Goal: Information Seeking & Learning: Learn about a topic

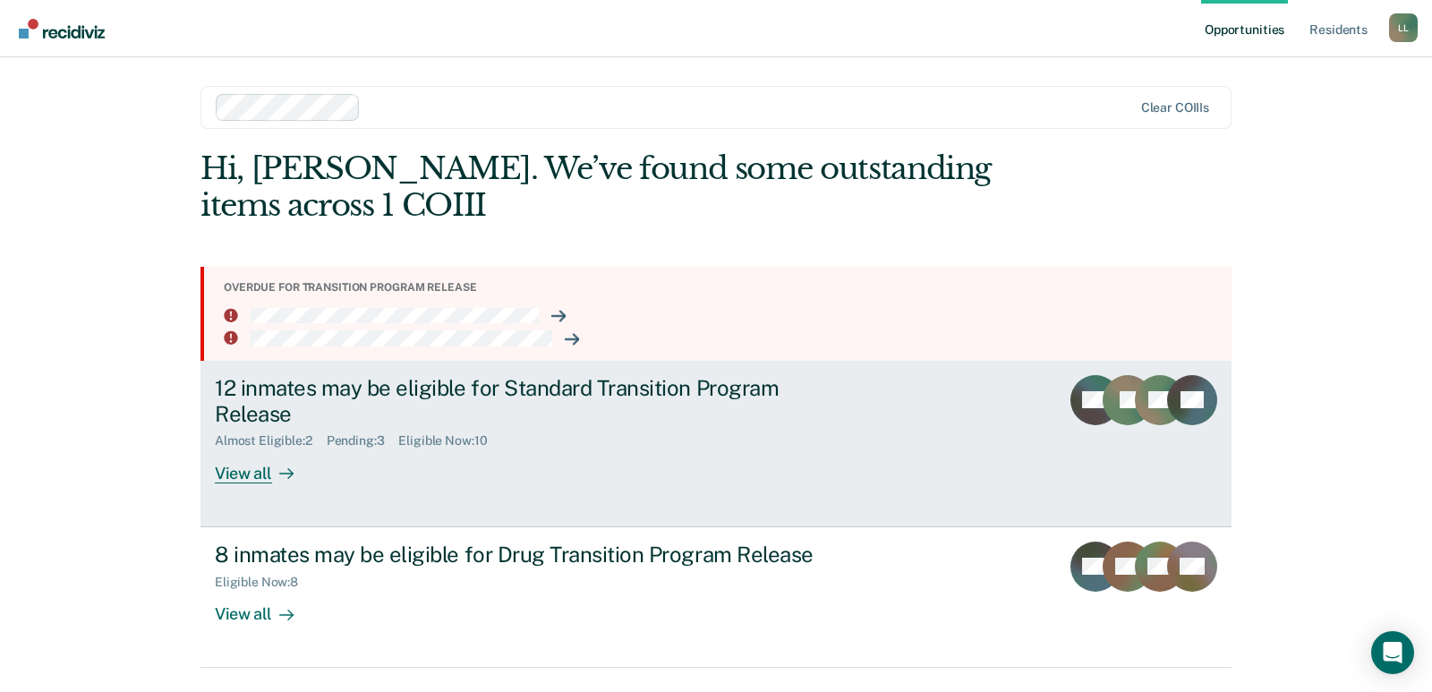
click at [257, 477] on div "View all" at bounding box center [265, 465] width 100 height 35
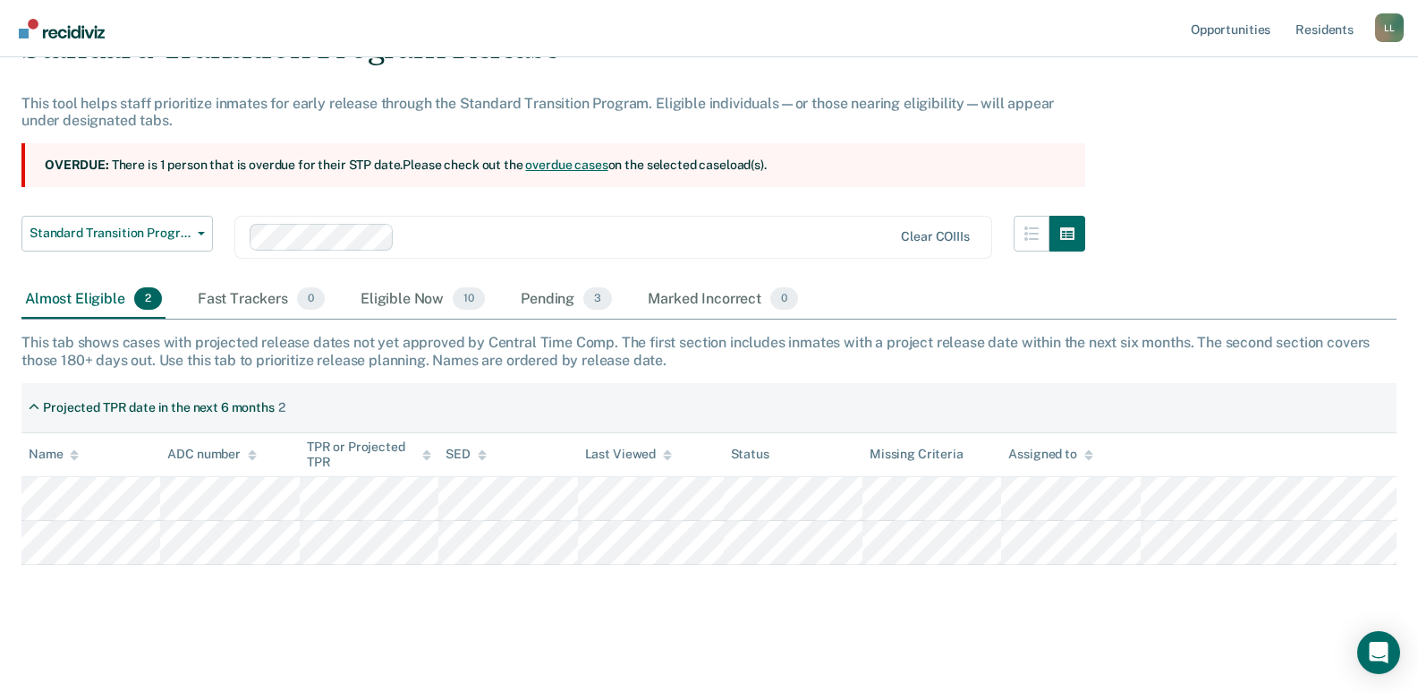
scroll to position [96, 0]
click at [411, 309] on div "Eligible Now 10" at bounding box center [423, 297] width 132 height 39
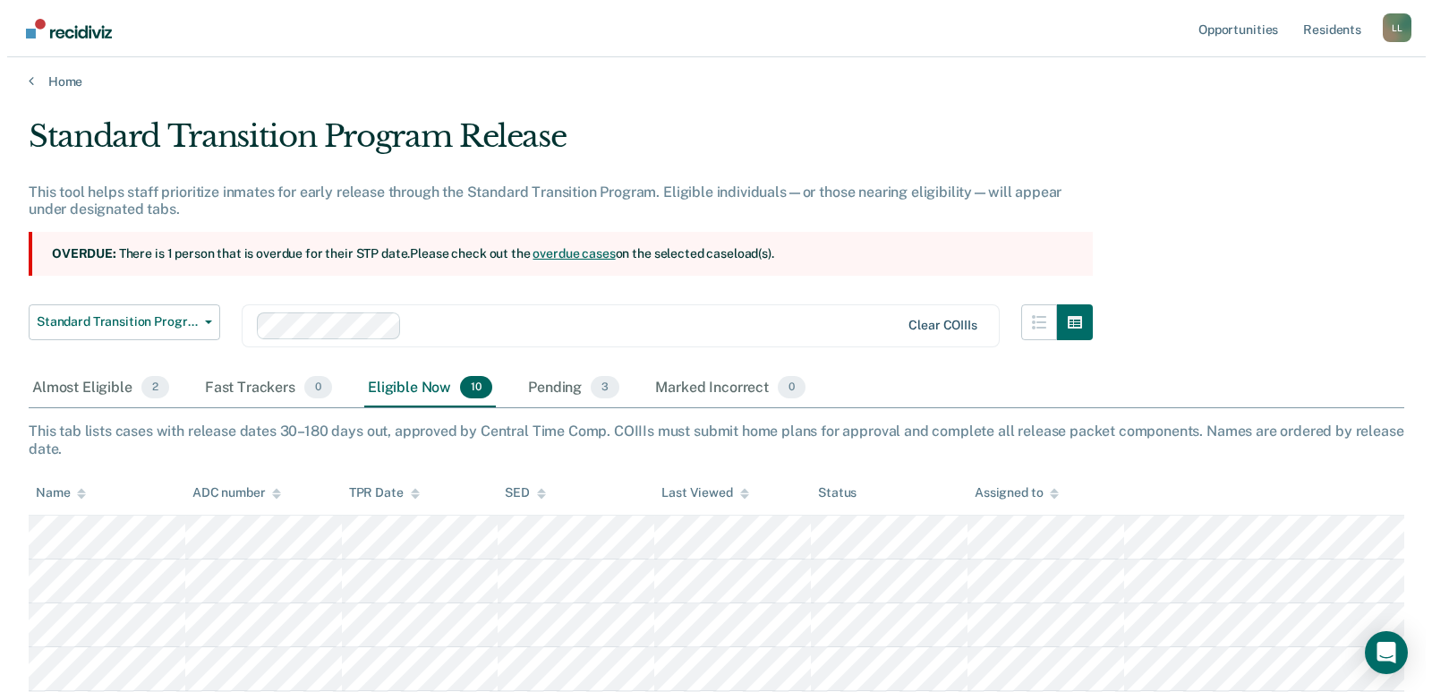
scroll to position [0, 0]
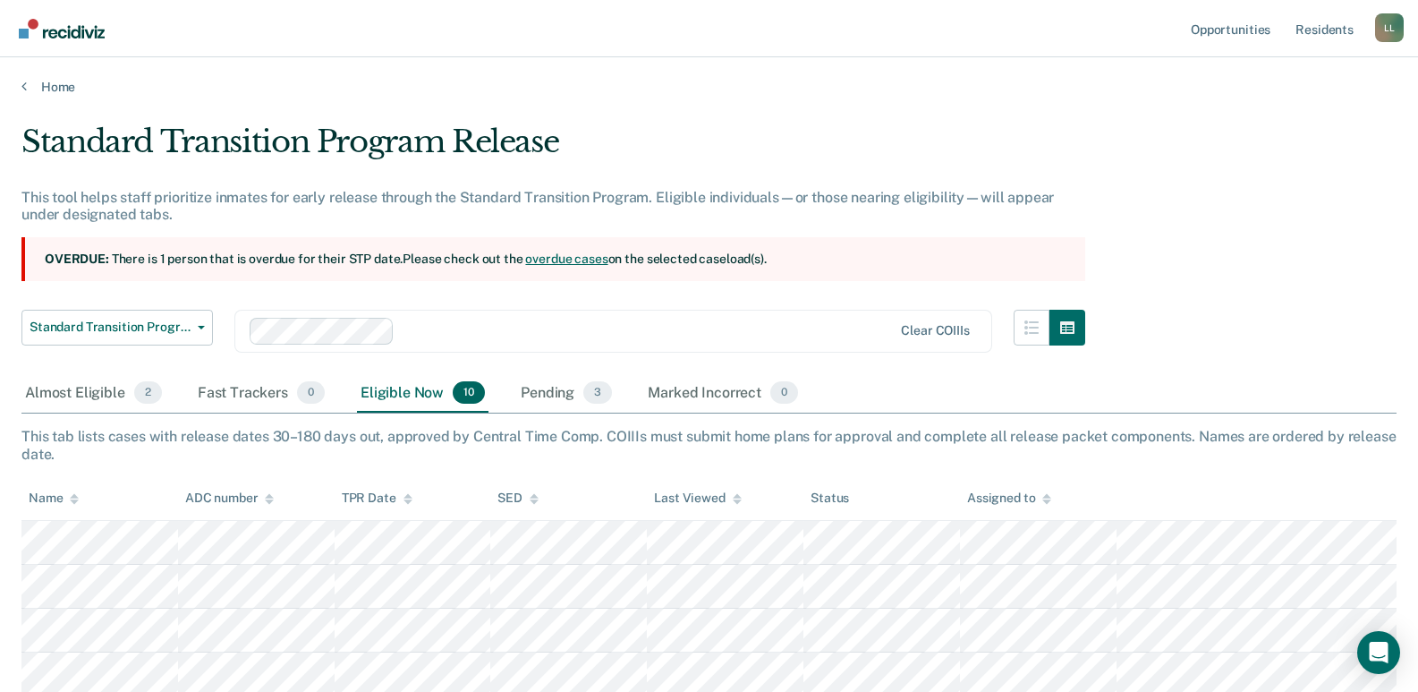
click at [568, 258] on link "overdue cases" at bounding box center [566, 258] width 82 height 14
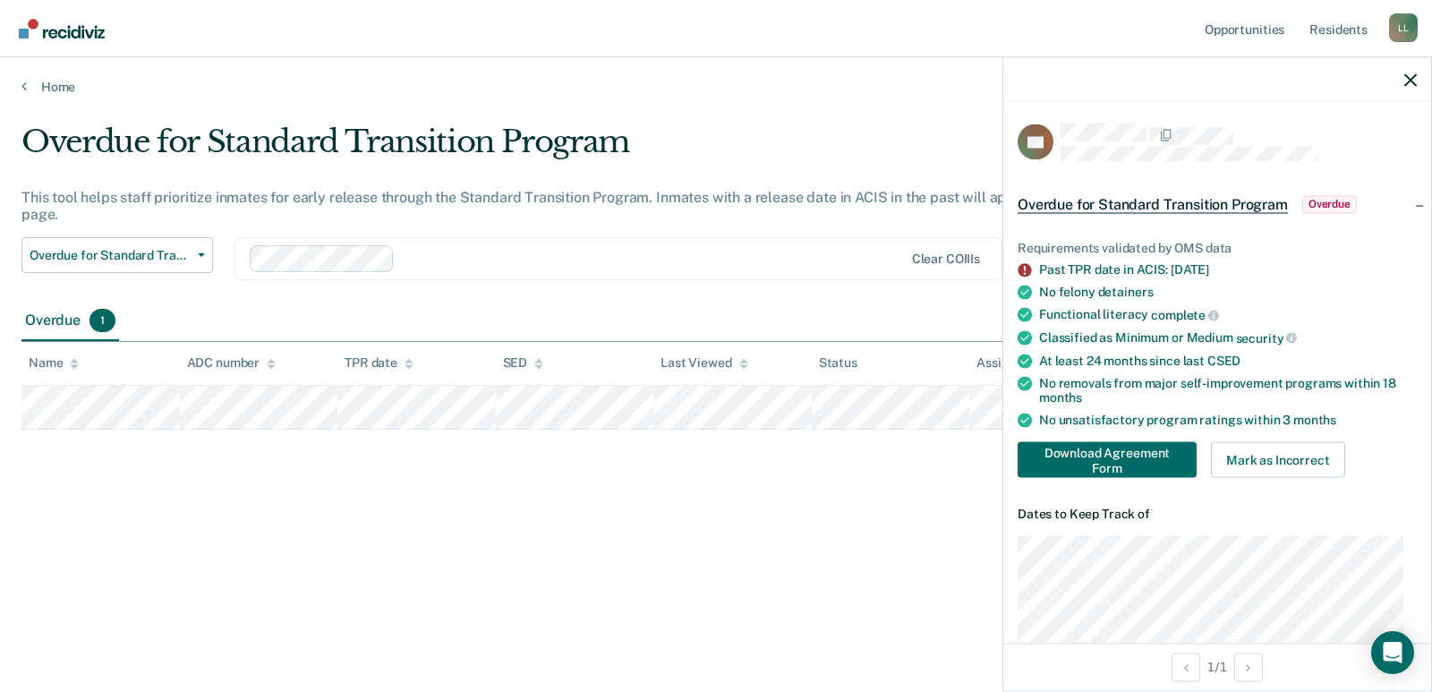
click at [681, 262] on div at bounding box center [652, 258] width 501 height 21
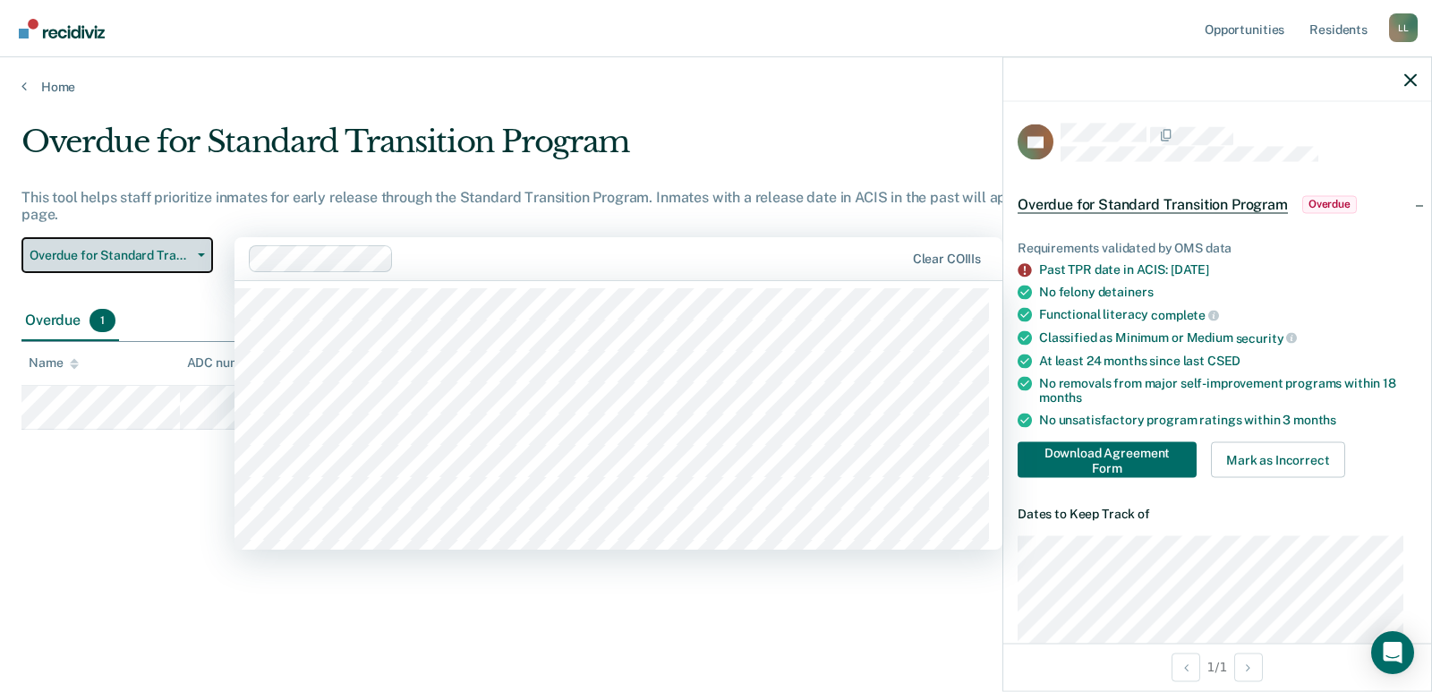
click at [199, 251] on button "Overdue for Standard Transition Program" at bounding box center [116, 255] width 191 height 36
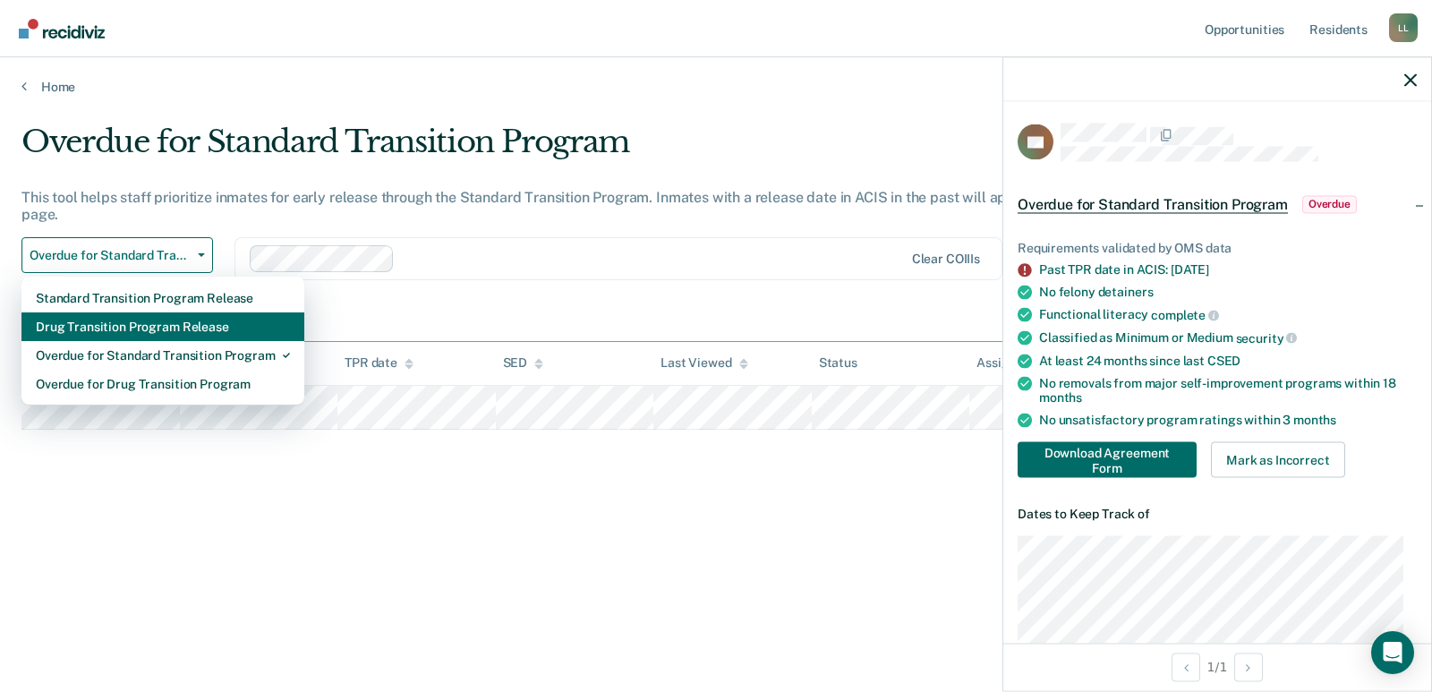
click at [201, 323] on div "Drug Transition Program Release" at bounding box center [163, 326] width 254 height 29
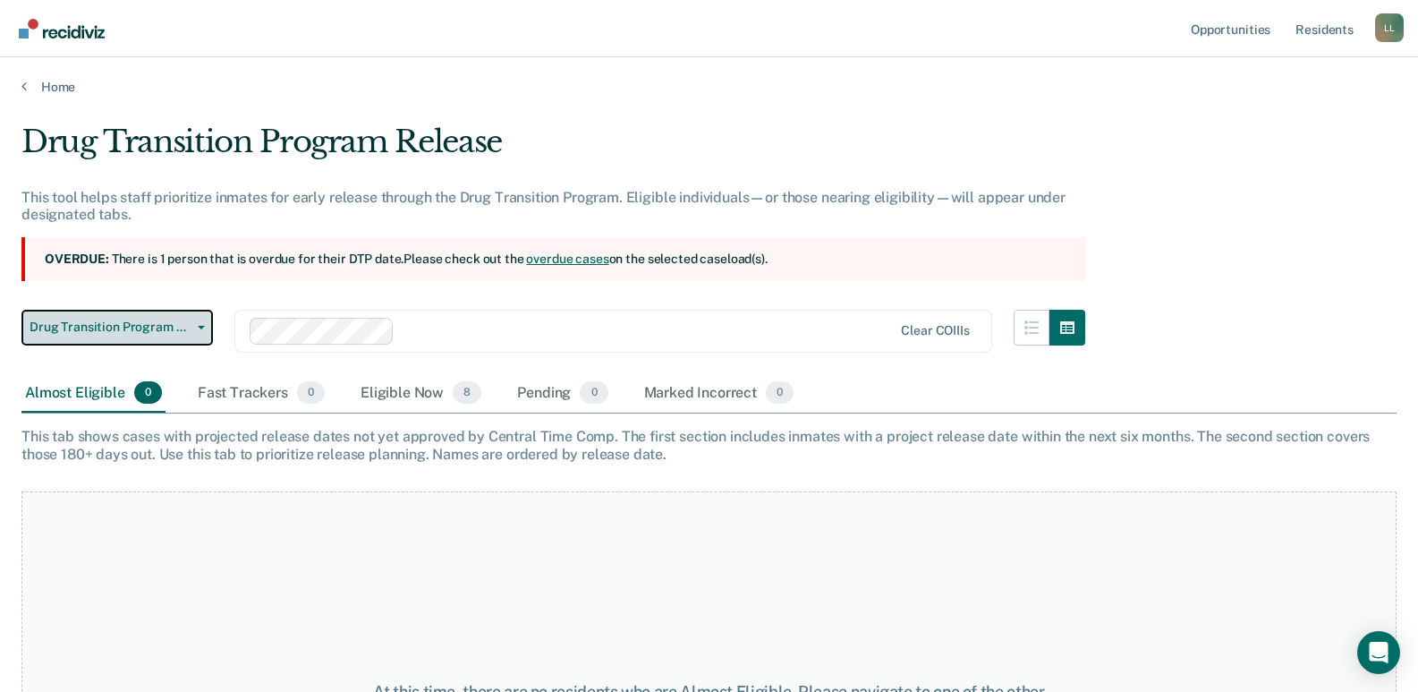
click at [200, 329] on button "Drug Transition Program Release" at bounding box center [116, 328] width 191 height 36
click at [64, 89] on link "Home" at bounding box center [708, 87] width 1375 height 16
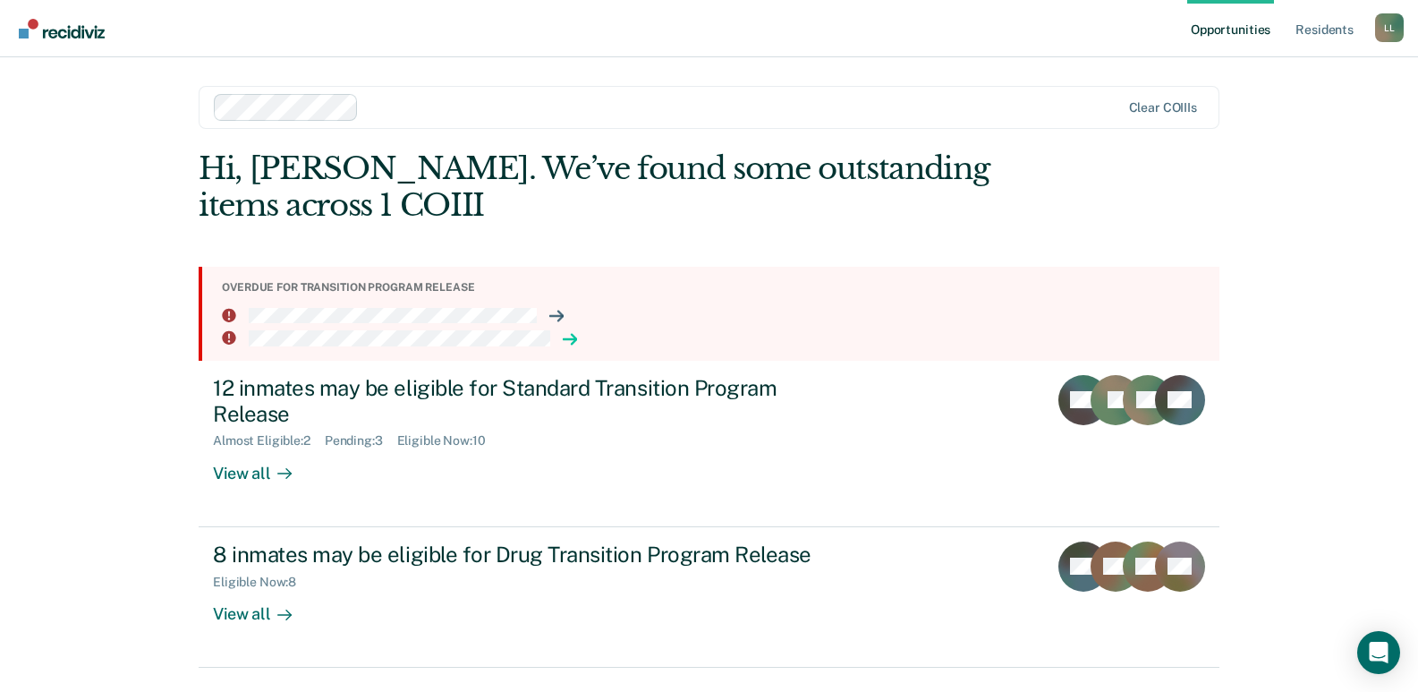
click at [566, 339] on icon at bounding box center [569, 339] width 13 height 0
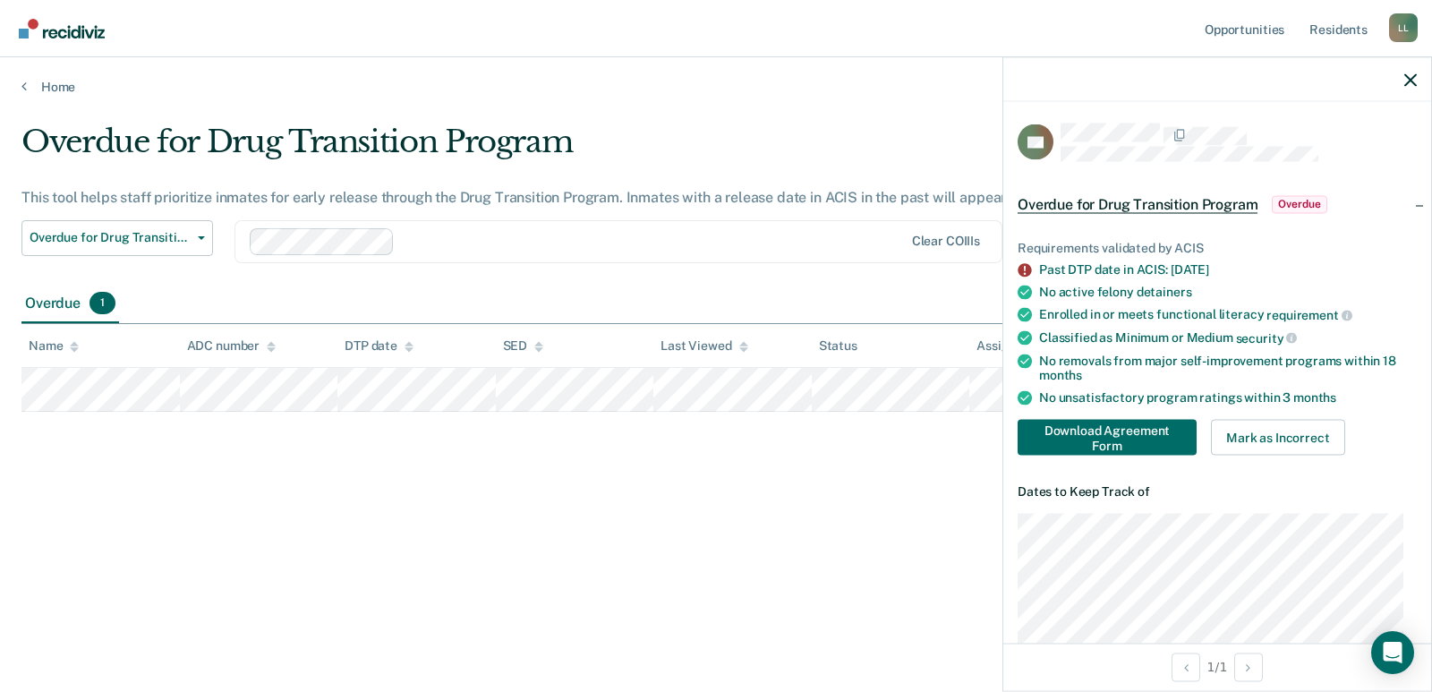
click at [1296, 200] on span "Overdue" at bounding box center [1298, 204] width 55 height 18
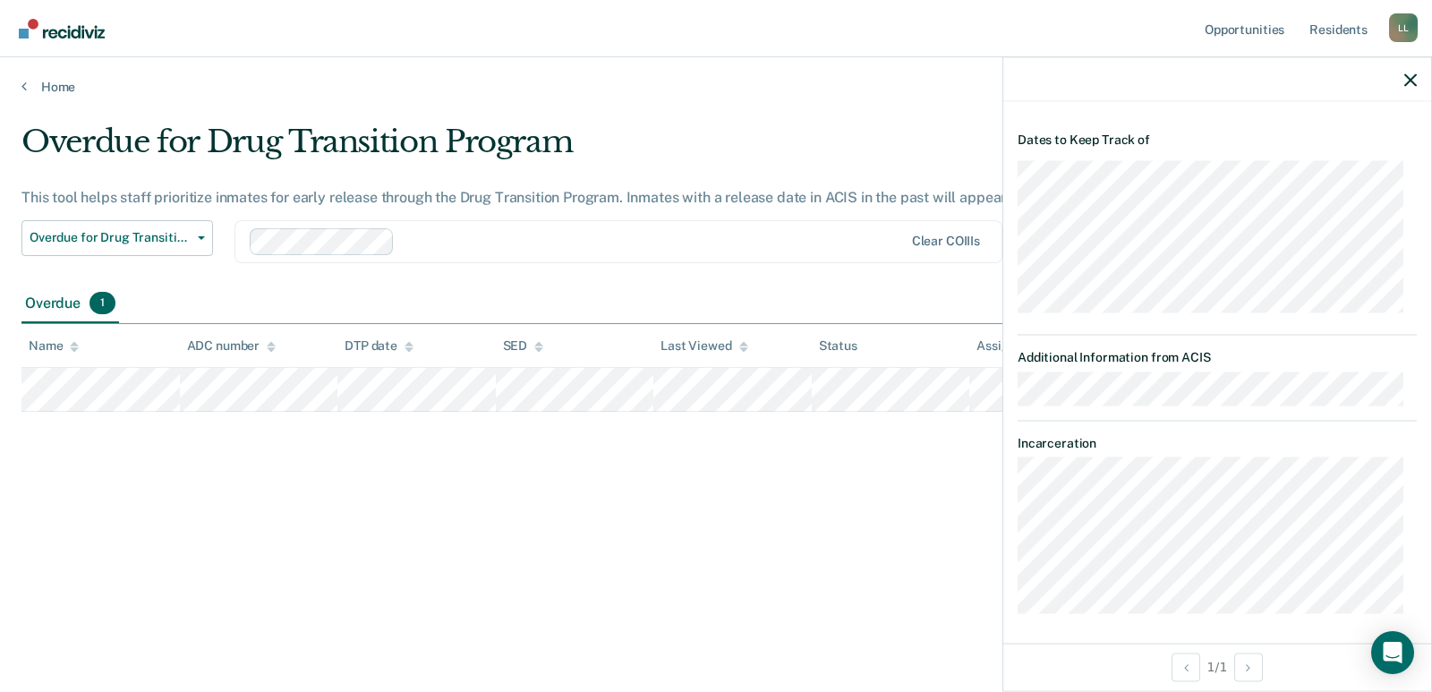
scroll to position [120, 0]
click at [857, 549] on div "Overdue for Drug Transition Program This tool helps staff prioritize inmates fo…" at bounding box center [715, 340] width 1389 height 434
click at [1407, 75] on icon "button" at bounding box center [1410, 79] width 13 height 13
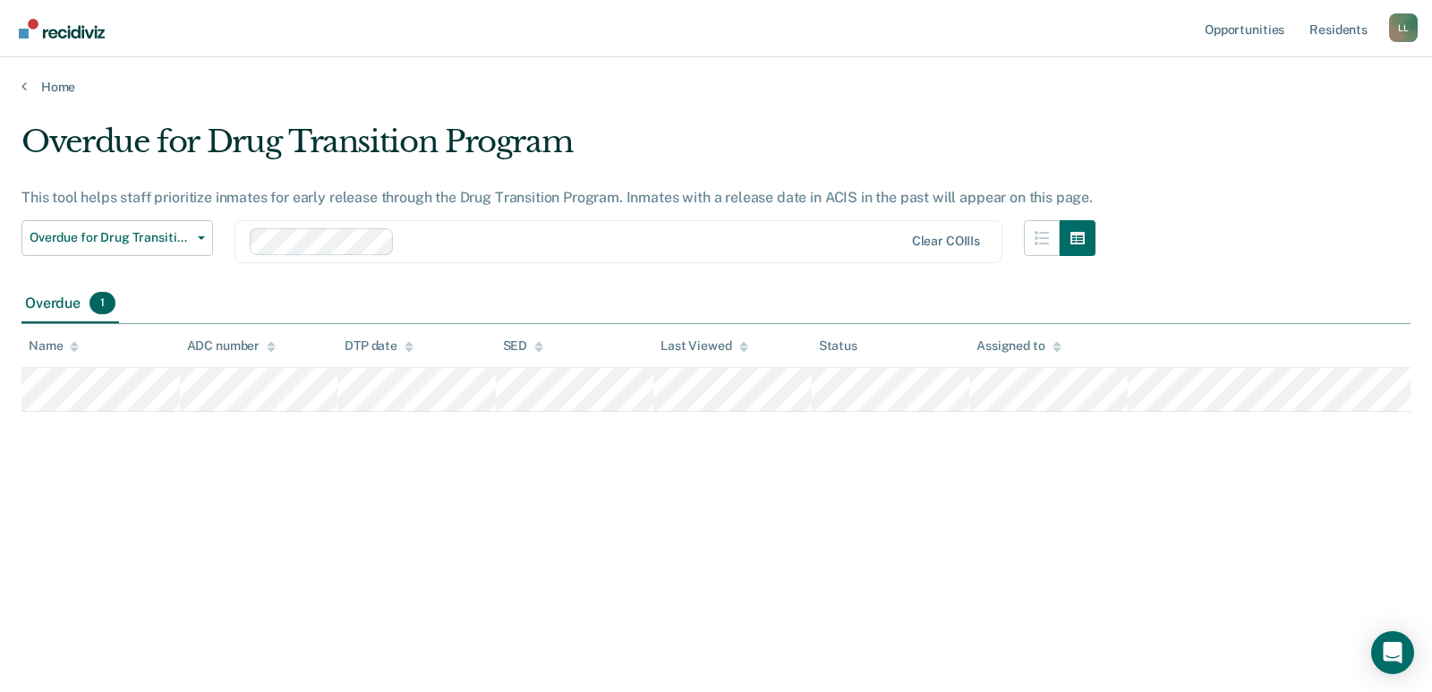
click at [972, 142] on div "Overdue for Drug Transition Program" at bounding box center [558, 148] width 1074 height 51
